Goal: Download file/media

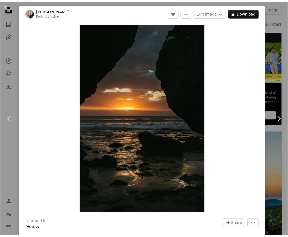
scroll to position [137, 0]
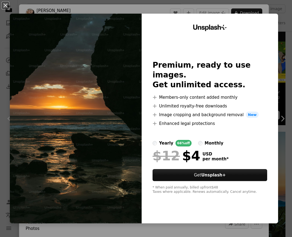
click at [100, 108] on img at bounding box center [76, 119] width 132 height 210
drag, startPoint x: 136, startPoint y: 122, endPoint x: 118, endPoint y: 127, distance: 19.5
click at [128, 125] on div "Unsplash+ Premium, ready to use images. Get unlimited access. A plus sign Membe…" at bounding box center [144, 119] width 269 height 210
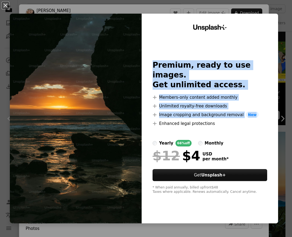
click at [121, 127] on img at bounding box center [76, 119] width 132 height 210
click at [115, 146] on img at bounding box center [76, 119] width 132 height 210
click at [115, 147] on img at bounding box center [76, 119] width 132 height 210
drag, startPoint x: 115, startPoint y: 147, endPoint x: 113, endPoint y: 141, distance: 6.0
click at [115, 147] on img at bounding box center [76, 119] width 132 height 210
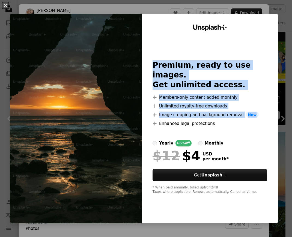
click at [5, 5] on button "An X shape" at bounding box center [5, 5] width 7 height 7
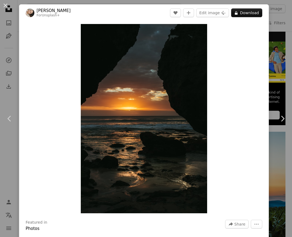
drag, startPoint x: 5, startPoint y: 5, endPoint x: 3, endPoint y: 0, distance: 5.4
click at [5, 5] on button "An X shape" at bounding box center [5, 5] width 7 height 7
